Goal: Register for event/course

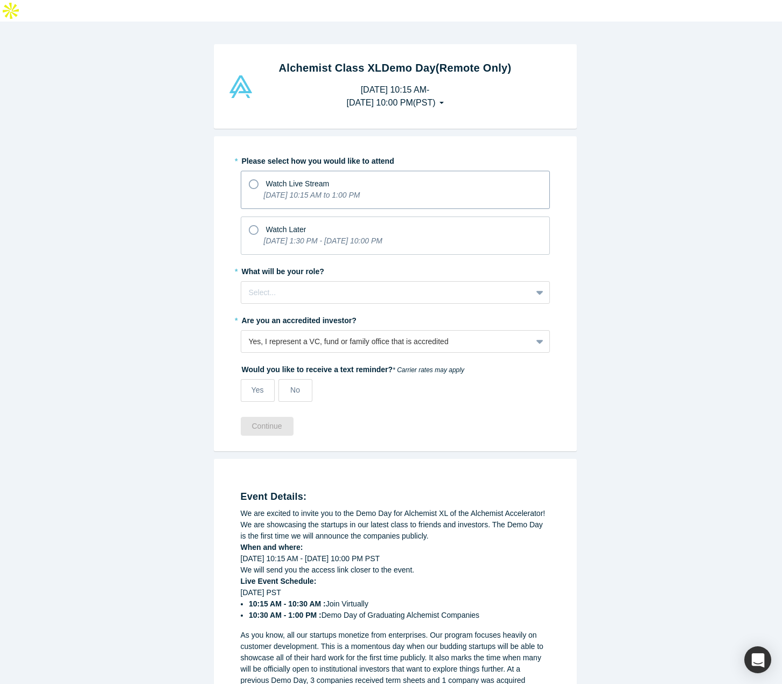
click at [249, 179] on icon at bounding box center [254, 184] width 10 height 10
click at [0, 0] on input "Watch Live Stream [DATE] 10:15 AM to 1:00 PM" at bounding box center [0, 0] width 0 height 0
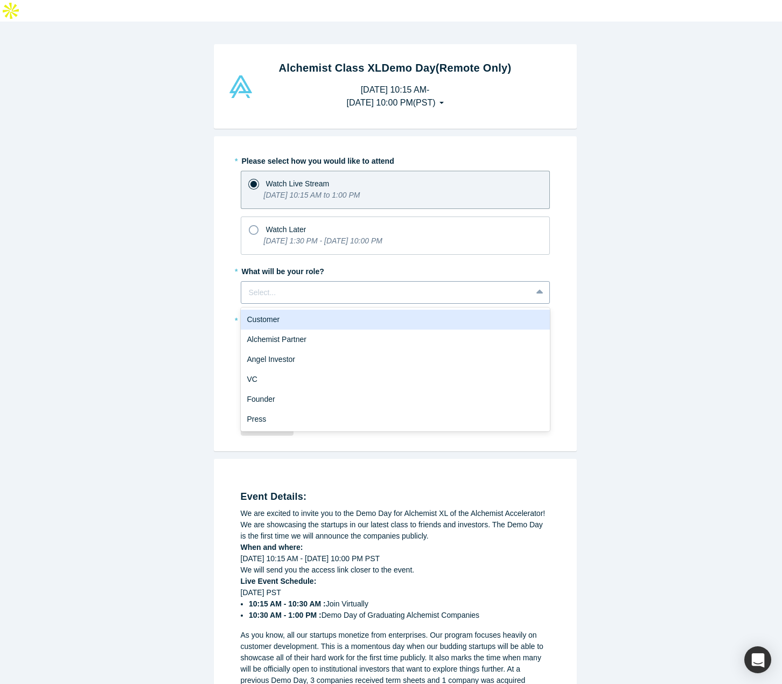
click at [306, 286] on div at bounding box center [386, 292] width 275 height 13
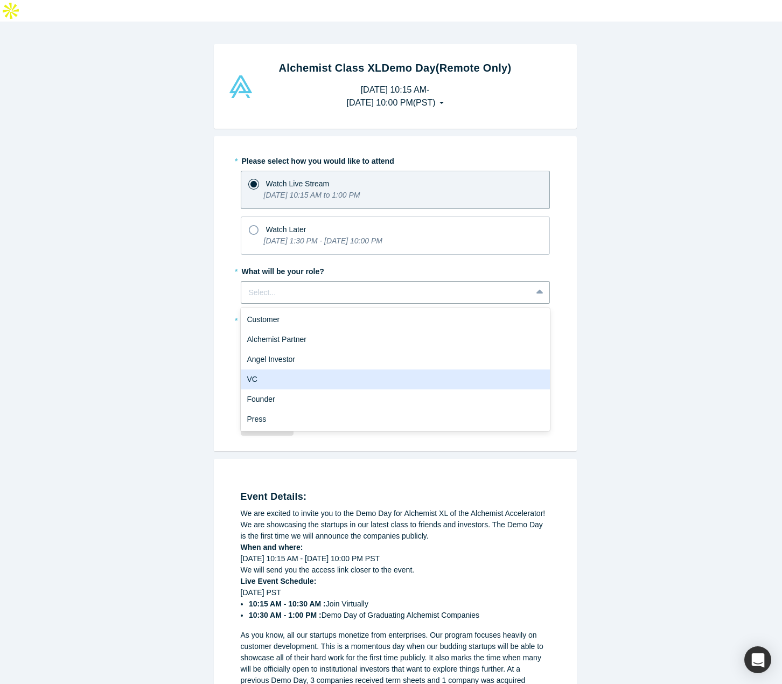
click at [282, 370] on div "VC" at bounding box center [395, 380] width 309 height 20
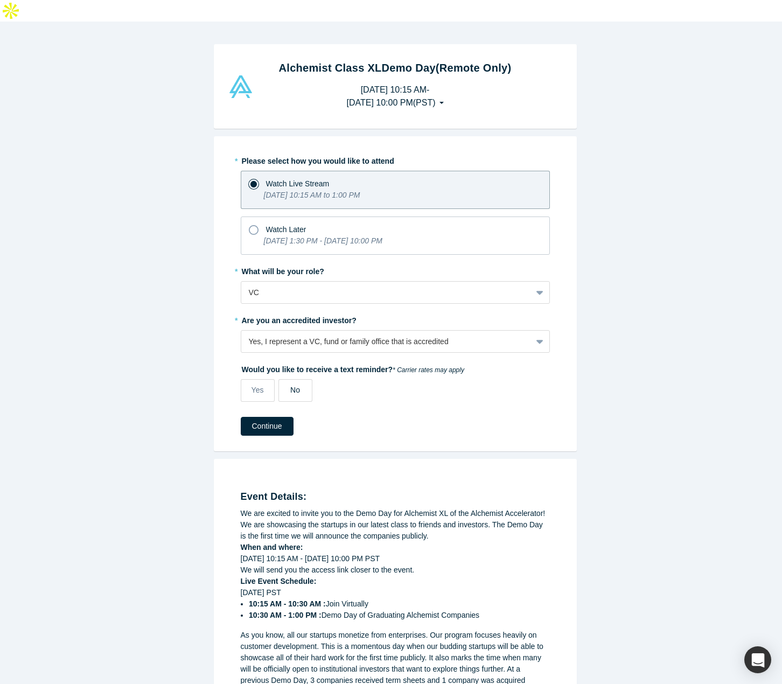
click at [283, 379] on label "No" at bounding box center [296, 390] width 34 height 23
click at [0, 0] on input "No" at bounding box center [0, 0] width 0 height 0
click at [272, 417] on button "Continue" at bounding box center [267, 426] width 53 height 19
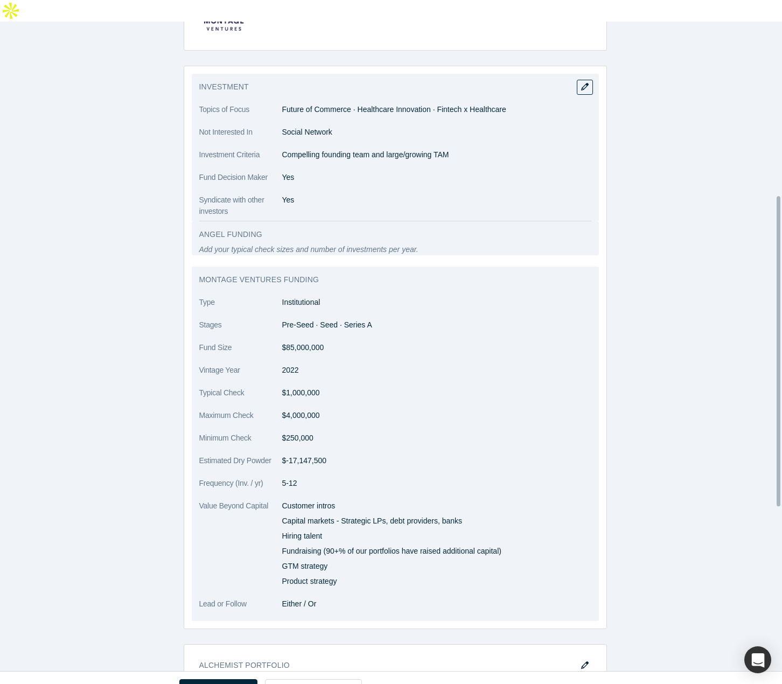
scroll to position [710, 0]
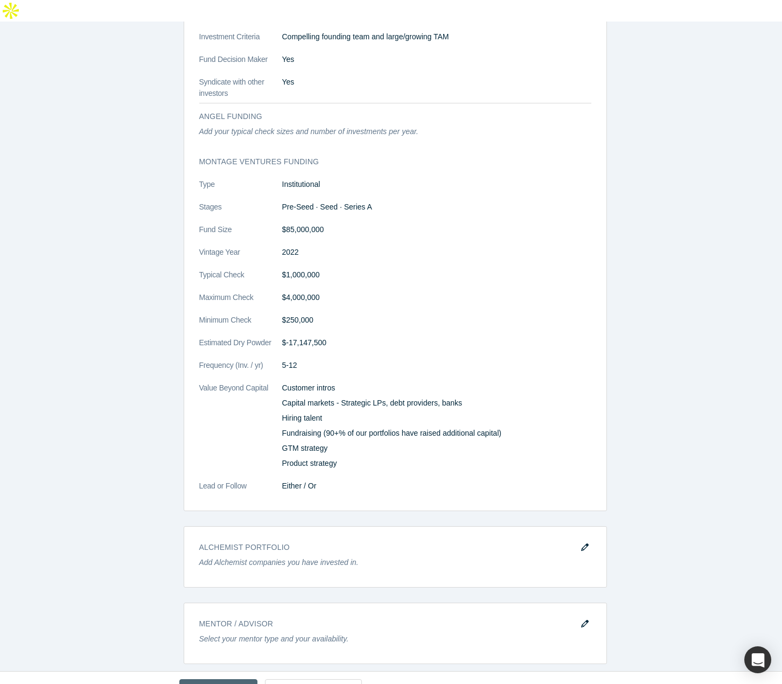
click at [222, 679] on button "Confirm & Finish" at bounding box center [218, 688] width 78 height 19
